Goal: Information Seeking & Learning: Learn about a topic

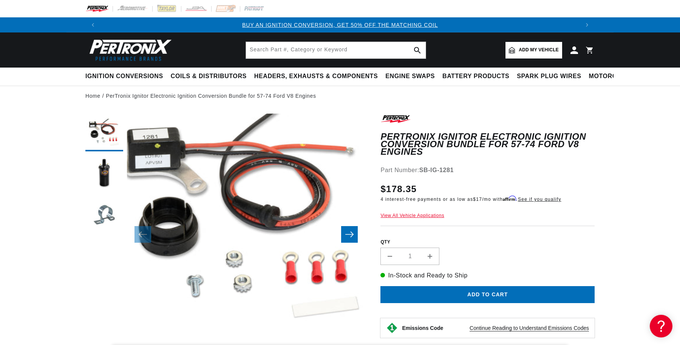
scroll to position [0, 479]
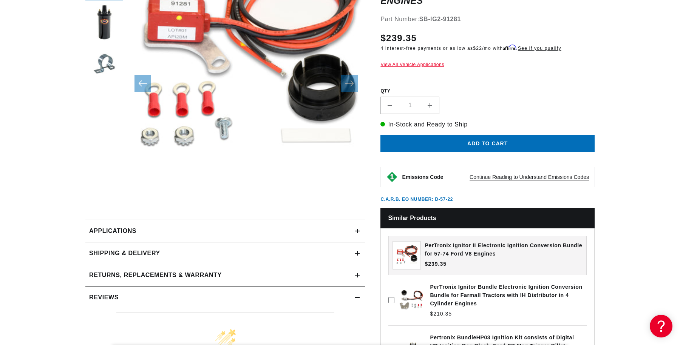
scroll to position [0, 958]
click at [356, 230] on icon at bounding box center [357, 231] width 5 height 5
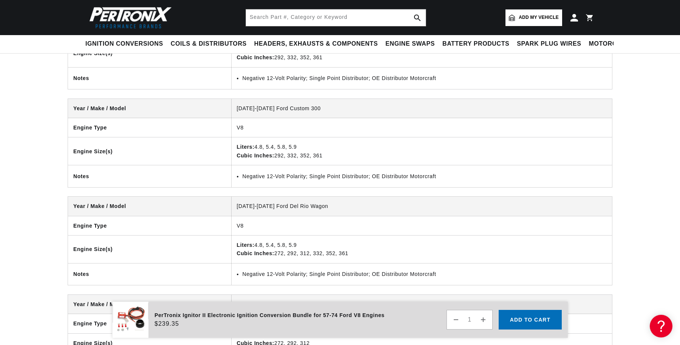
scroll to position [2339, 0]
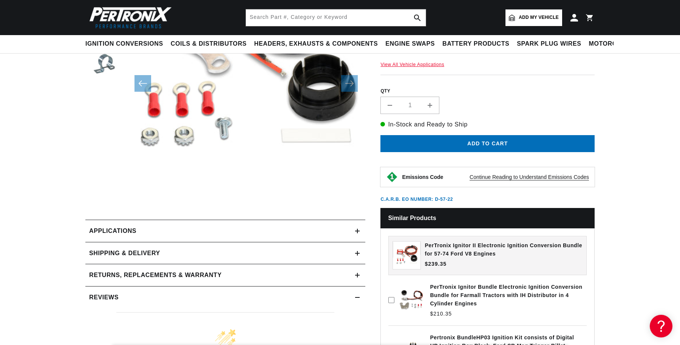
scroll to position [0, 958]
click at [355, 253] on icon at bounding box center [357, 253] width 5 height 5
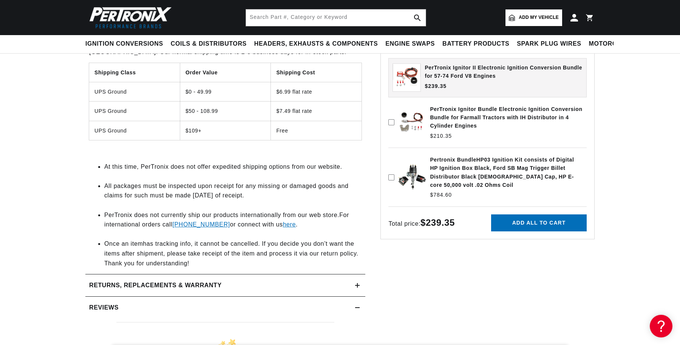
scroll to position [113, 0]
